Goal: Navigation & Orientation: Find specific page/section

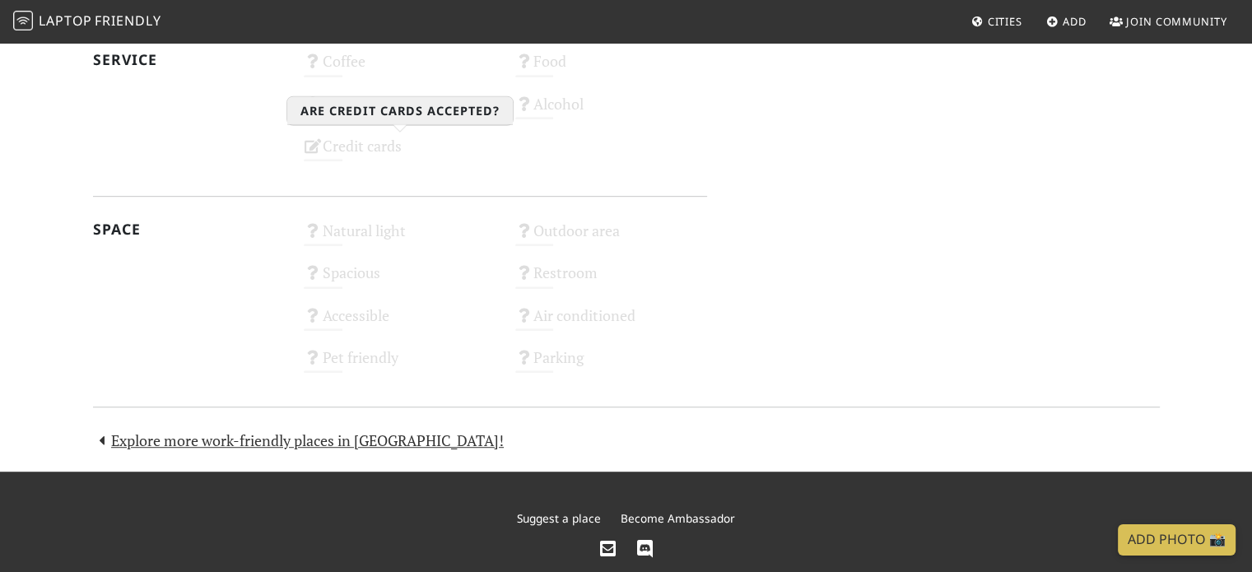
scroll to position [905, 0]
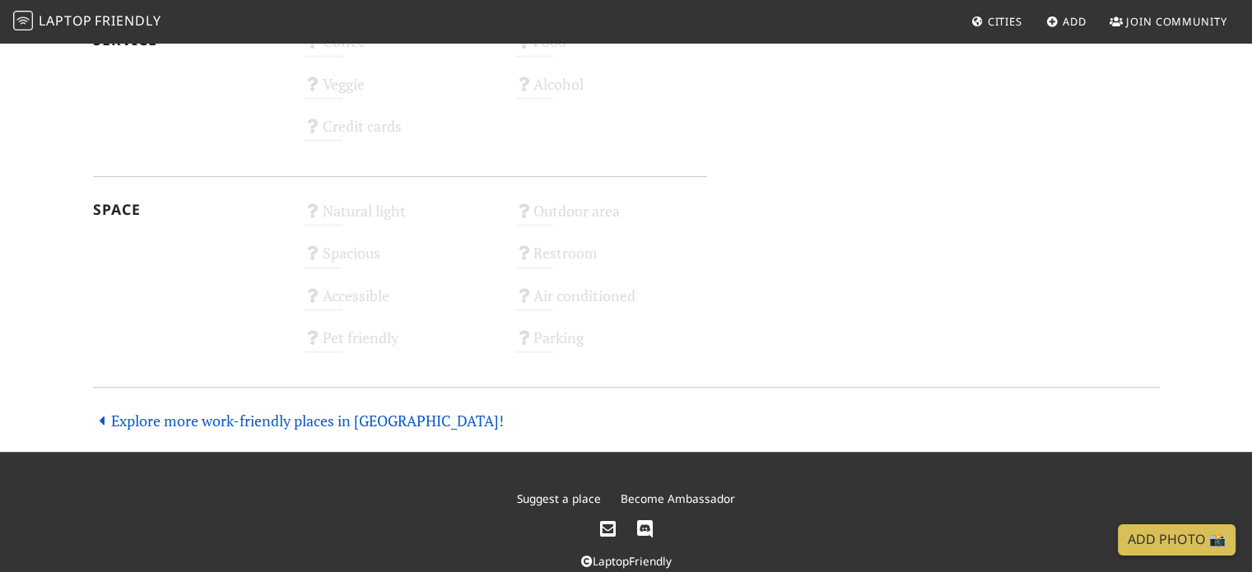
click at [349, 421] on link "Explore more work-friendly places in [GEOGRAPHIC_DATA]!" at bounding box center [299, 421] width 412 height 20
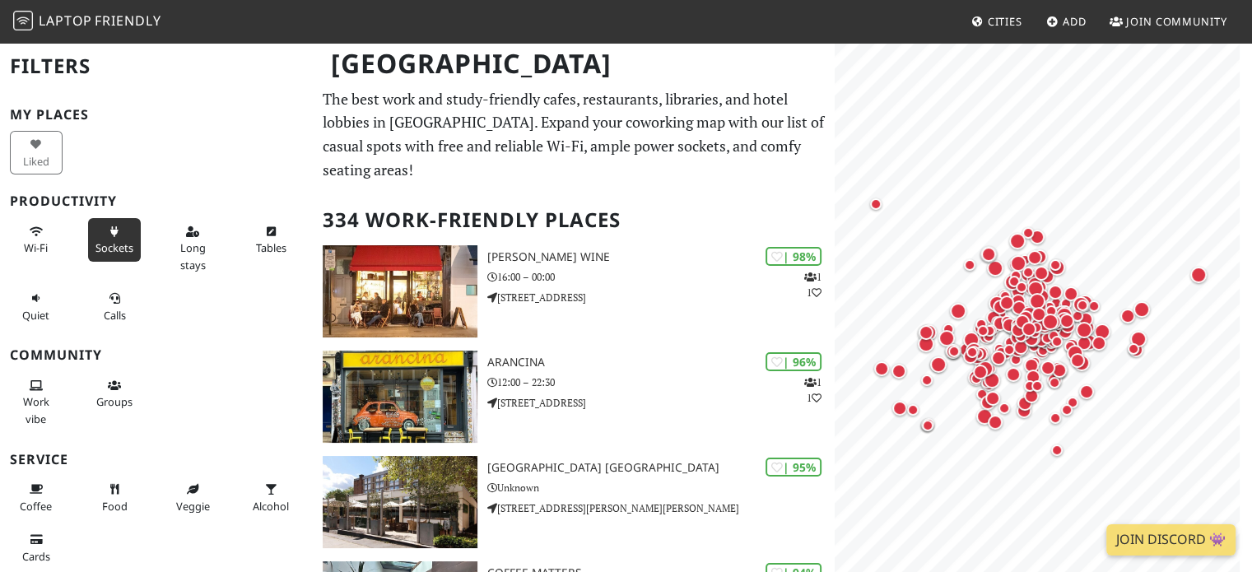
click at [115, 242] on span "Sockets" at bounding box center [114, 247] width 38 height 15
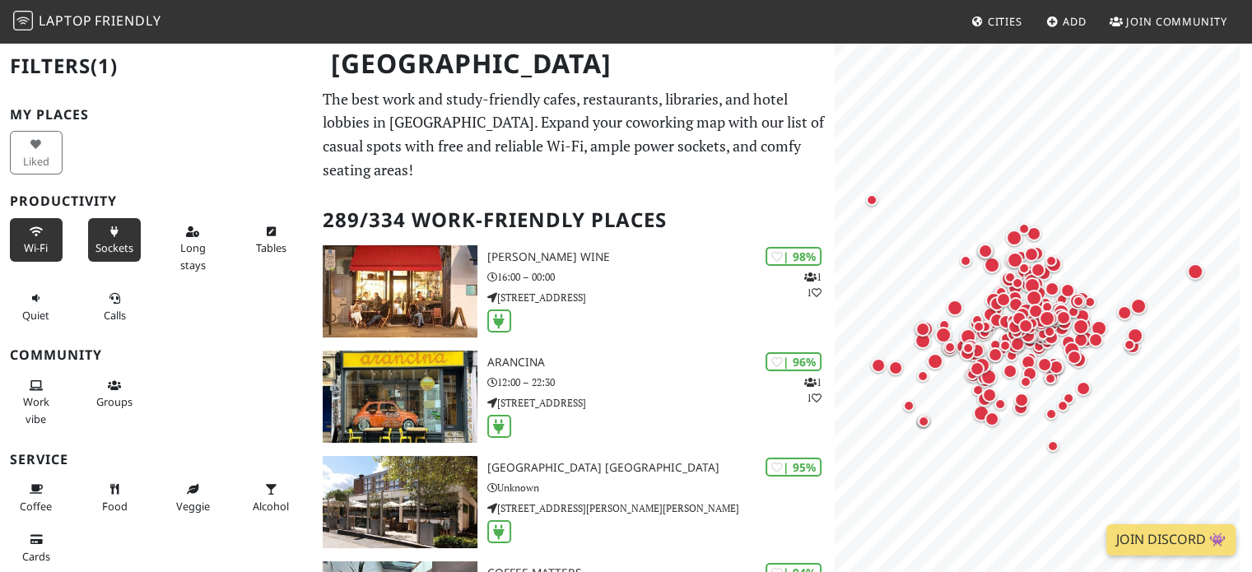
click at [32, 240] on span "Wi-Fi" at bounding box center [36, 247] width 24 height 15
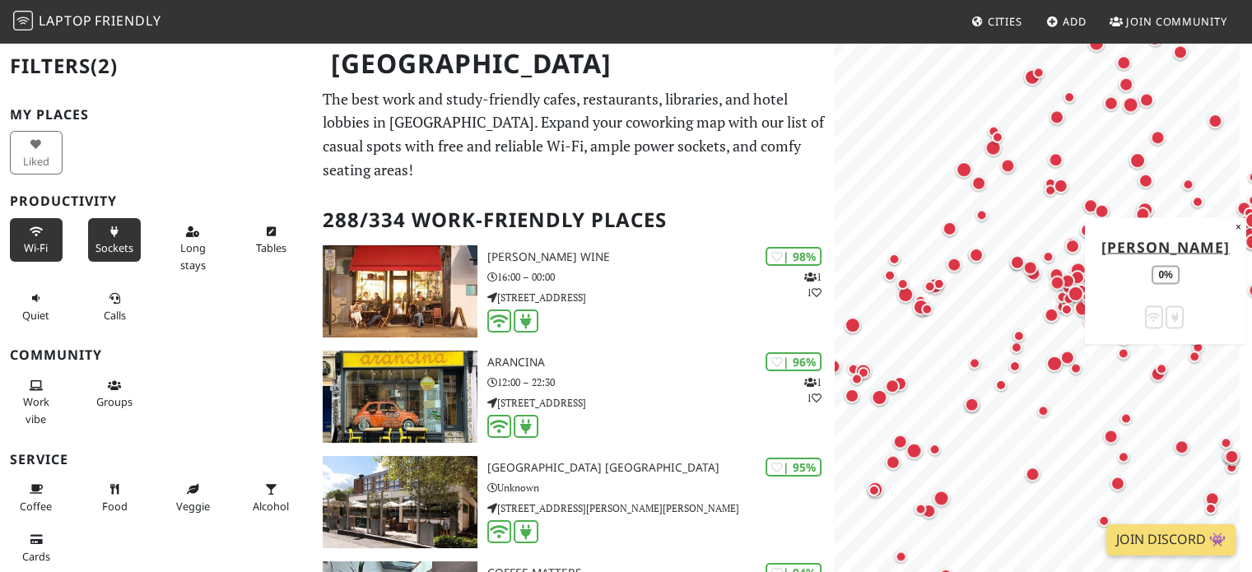
drag, startPoint x: 1008, startPoint y: 334, endPoint x: 1178, endPoint y: 382, distance: 176.9
click at [1175, 382] on div "Map marker" at bounding box center [1166, 373] width 20 height 20
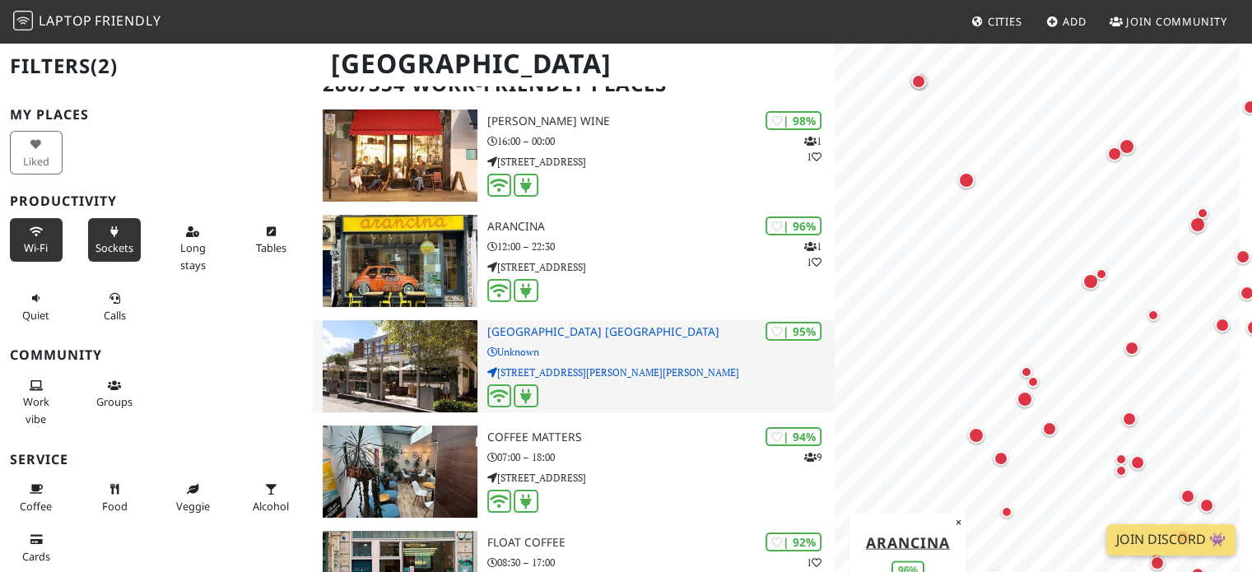
scroll to position [165, 0]
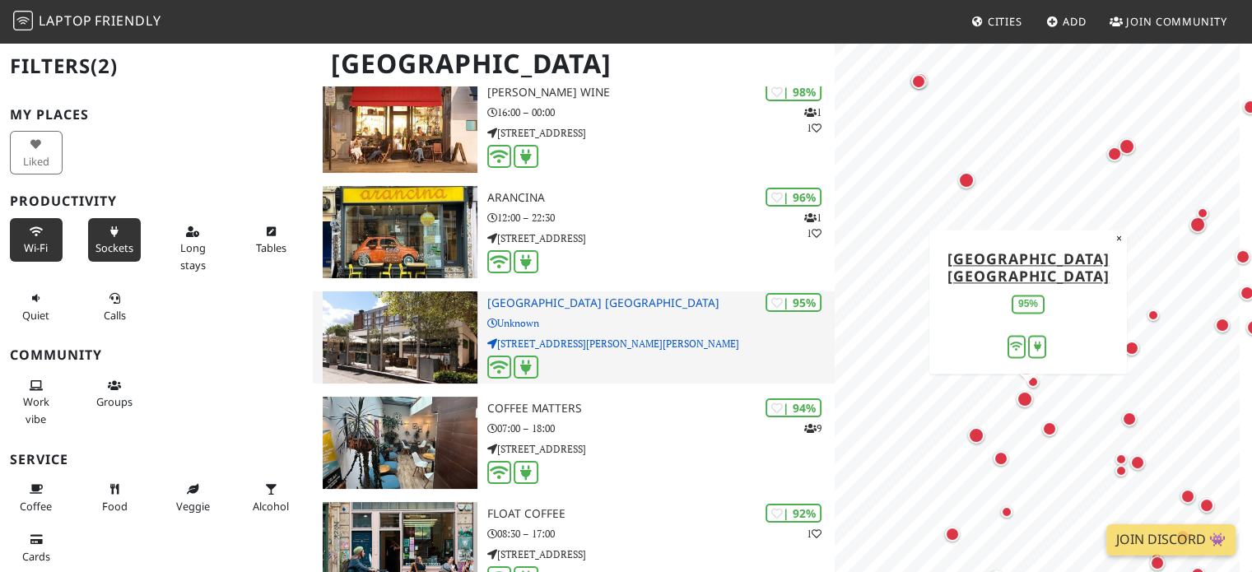
click at [621, 296] on h3 "[GEOGRAPHIC_DATA] [GEOGRAPHIC_DATA]" at bounding box center [661, 303] width 348 height 14
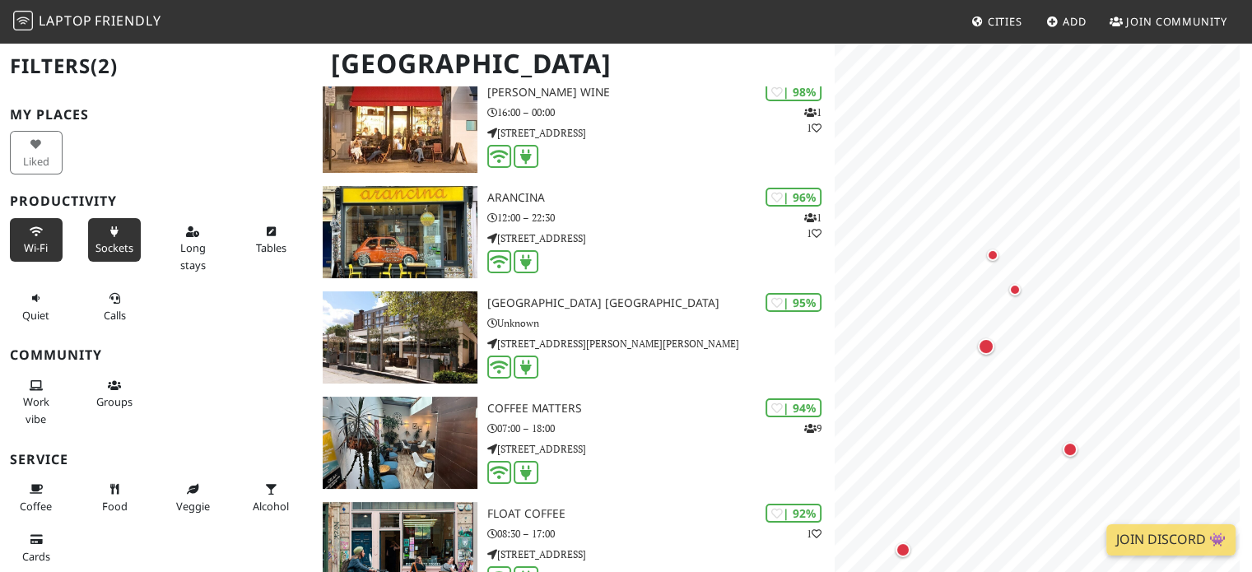
scroll to position [0, 0]
